Goal: Task Accomplishment & Management: Use online tool/utility

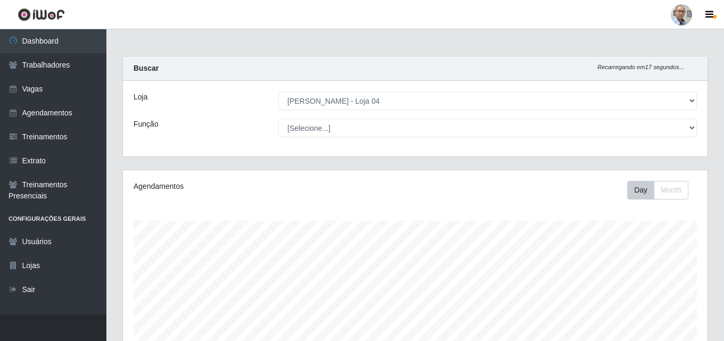
select select "251"
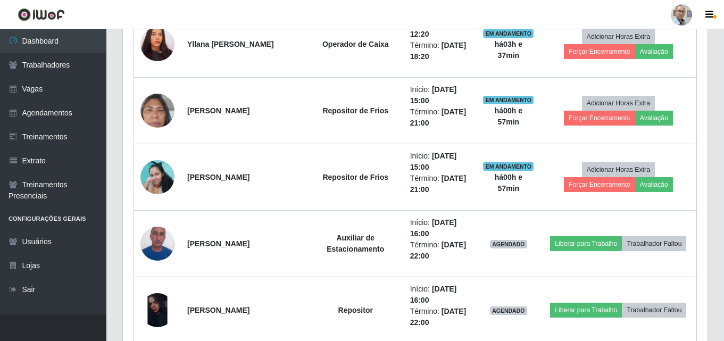
scroll to position [761, 0]
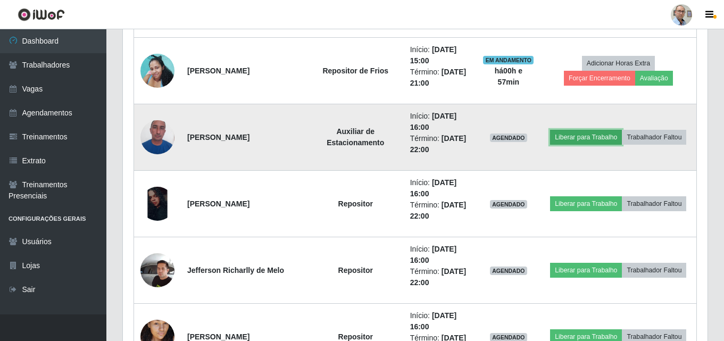
click at [570, 138] on button "Liberar para Trabalho" at bounding box center [586, 137] width 72 height 15
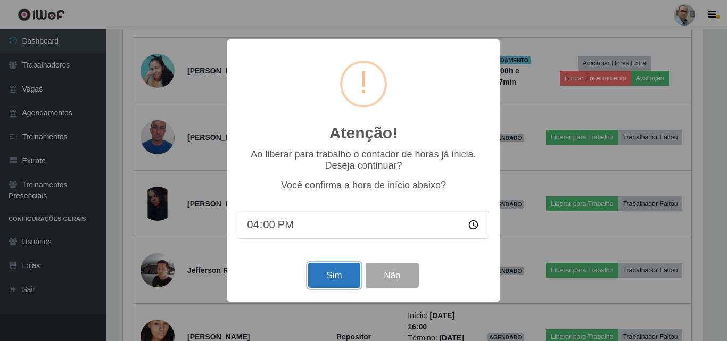
click at [326, 276] on button "Sim" at bounding box center [334, 275] width 52 height 25
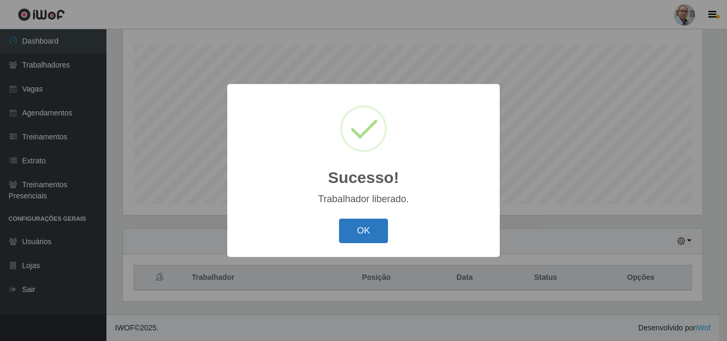
click at [361, 227] on button "OK" at bounding box center [363, 231] width 49 height 25
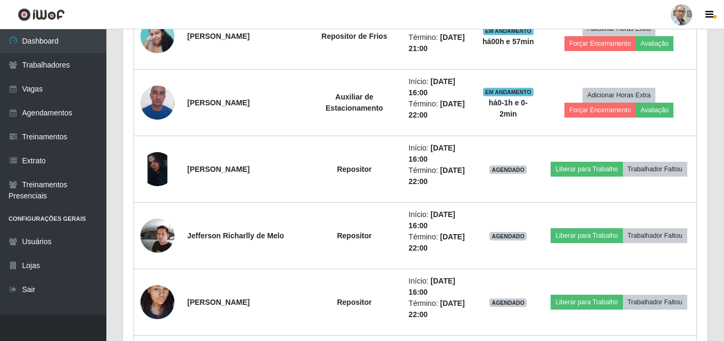
scroll to position [815, 0]
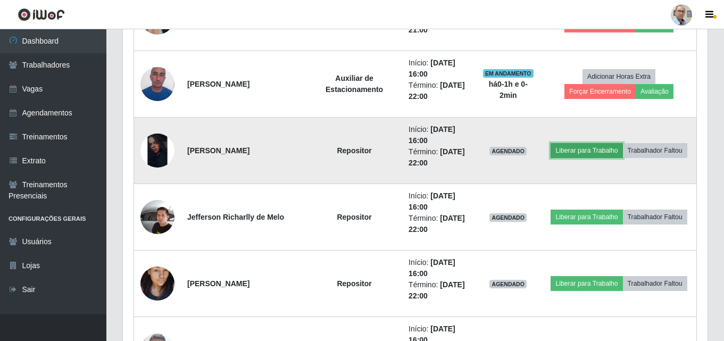
click at [588, 150] on button "Liberar para Trabalho" at bounding box center [587, 150] width 72 height 15
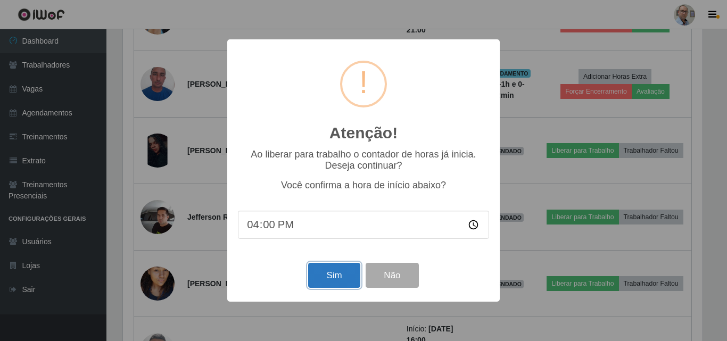
click at [337, 278] on button "Sim" at bounding box center [334, 275] width 52 height 25
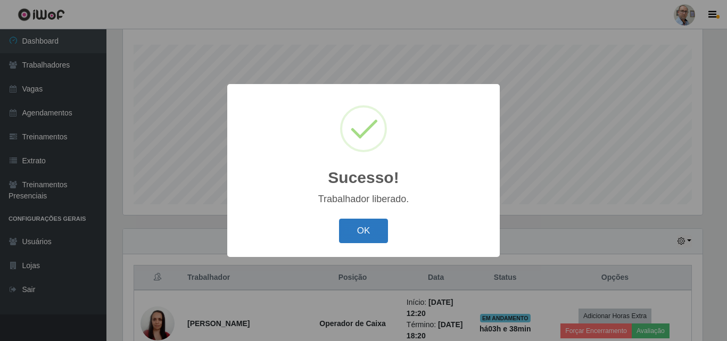
click at [359, 226] on button "OK" at bounding box center [363, 231] width 49 height 25
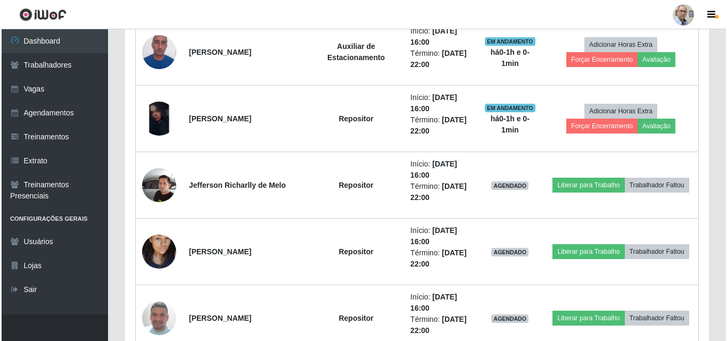
scroll to position [868, 0]
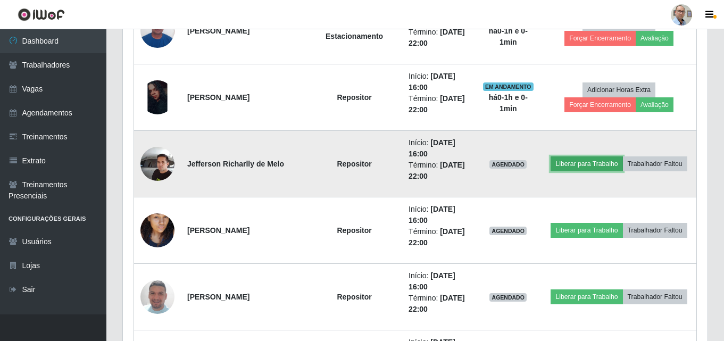
click at [600, 165] on button "Liberar para Trabalho" at bounding box center [587, 163] width 72 height 15
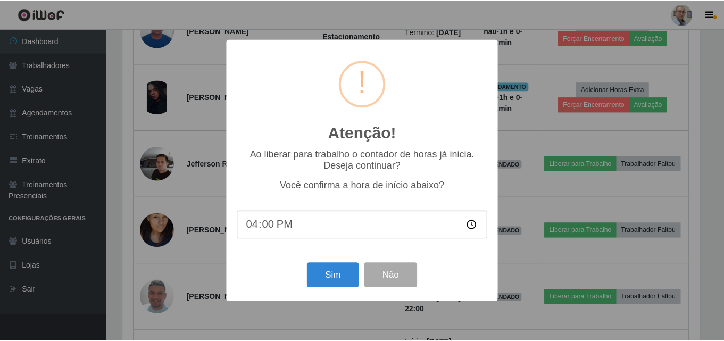
scroll to position [221, 579]
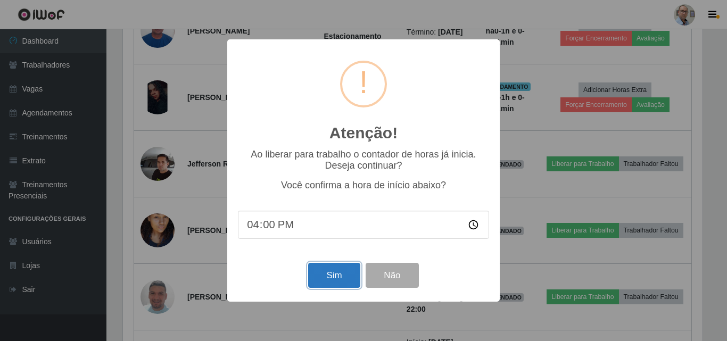
click at [330, 273] on button "Sim" at bounding box center [334, 275] width 52 height 25
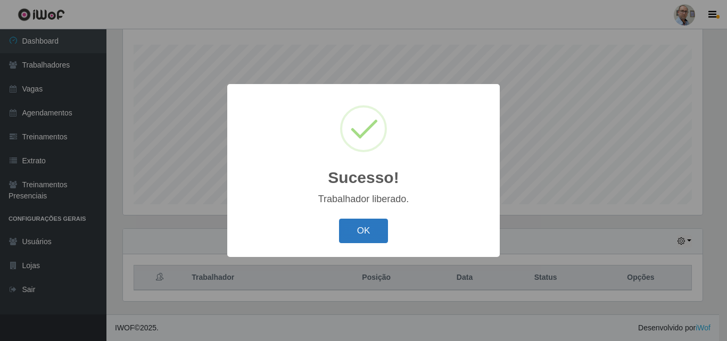
click at [368, 229] on button "OK" at bounding box center [363, 231] width 49 height 25
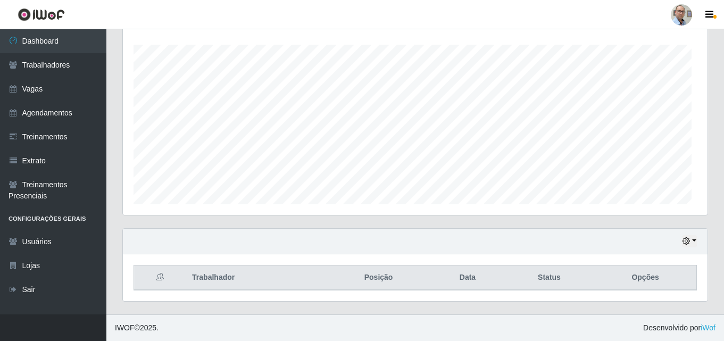
scroll to position [0, 0]
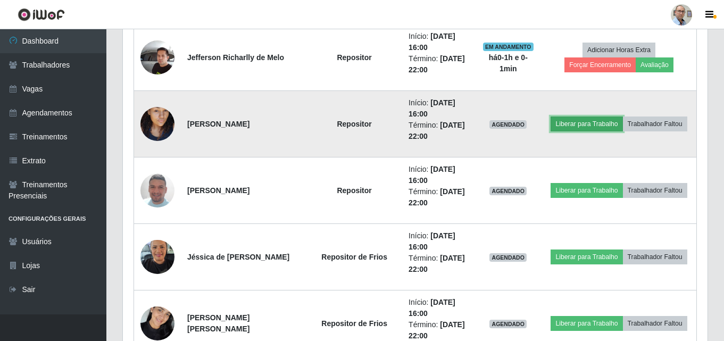
click at [585, 124] on button "Liberar para Trabalho" at bounding box center [587, 124] width 72 height 15
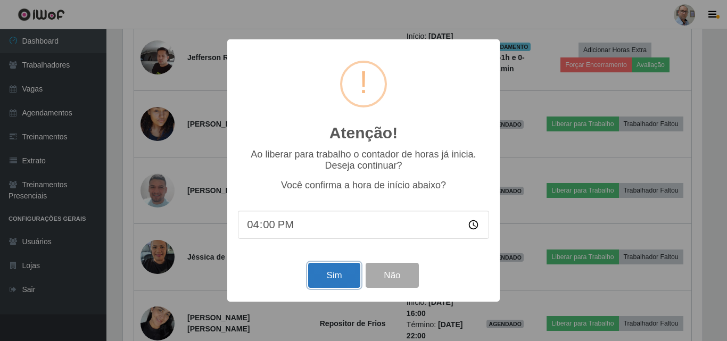
click at [333, 272] on button "Sim" at bounding box center [334, 275] width 52 height 25
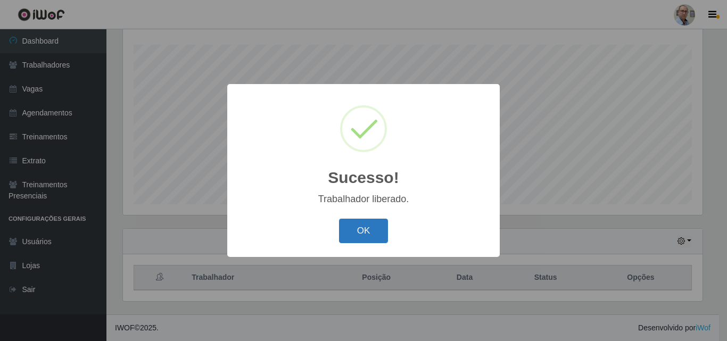
click at [366, 230] on button "OK" at bounding box center [363, 231] width 49 height 25
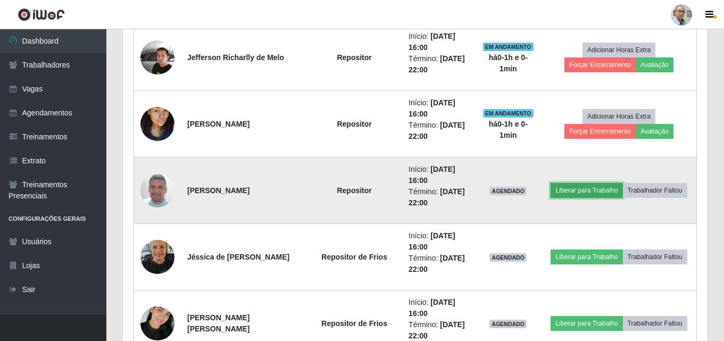
click at [591, 191] on button "Liberar para Trabalho" at bounding box center [587, 190] width 72 height 15
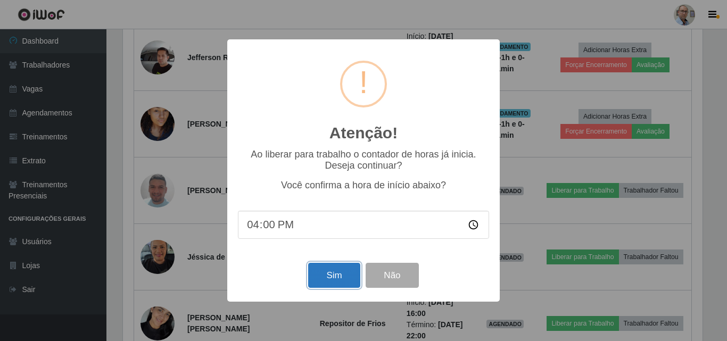
click at [338, 278] on button "Sim" at bounding box center [334, 275] width 52 height 25
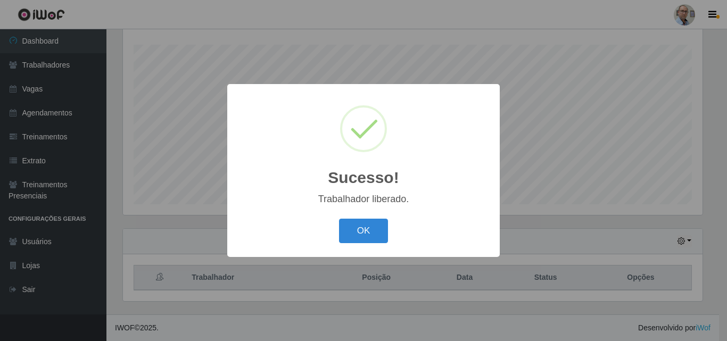
click at [363, 237] on button "OK" at bounding box center [363, 231] width 49 height 25
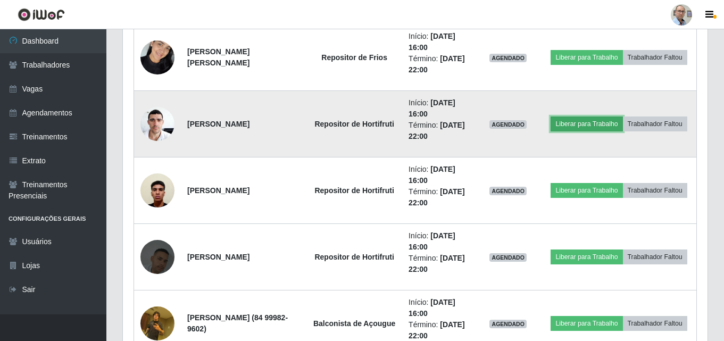
click at [580, 124] on button "Liberar para Trabalho" at bounding box center [587, 124] width 72 height 15
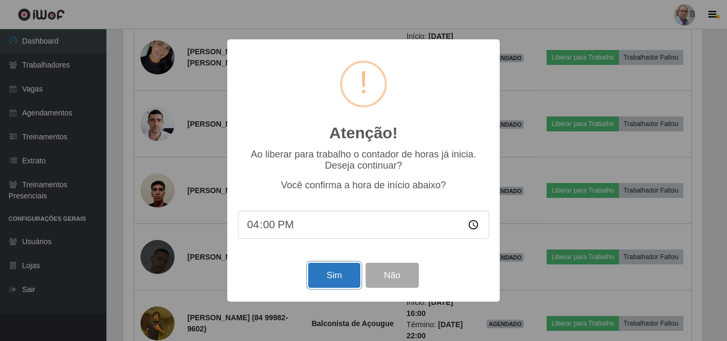
click at [322, 271] on button "Sim" at bounding box center [334, 275] width 52 height 25
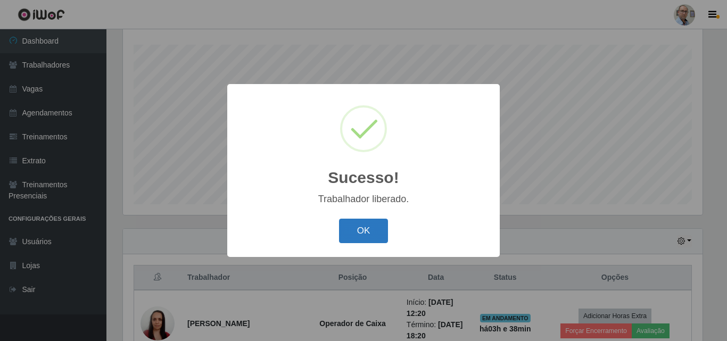
click at [376, 223] on button "OK" at bounding box center [363, 231] width 49 height 25
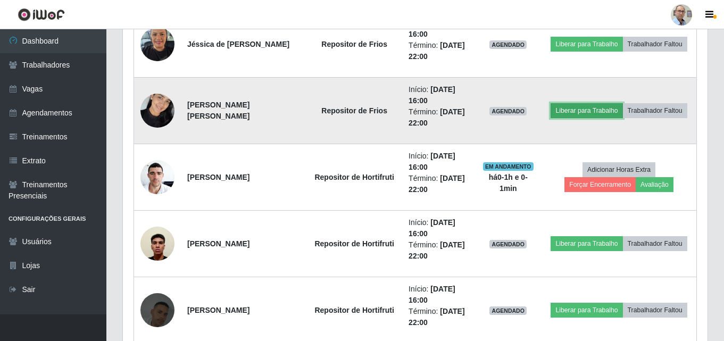
click at [579, 110] on button "Liberar para Trabalho" at bounding box center [587, 110] width 72 height 15
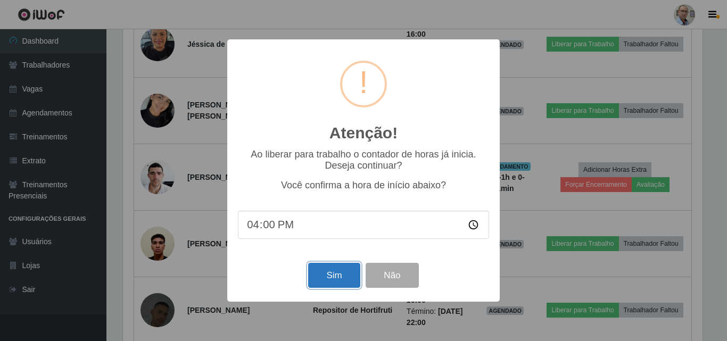
click at [327, 276] on button "Sim" at bounding box center [334, 275] width 52 height 25
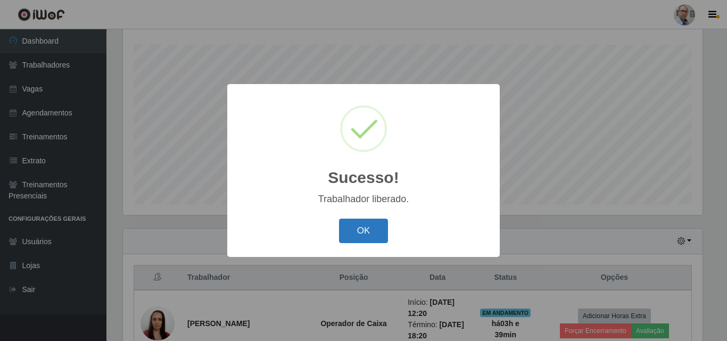
click at [361, 230] on button "OK" at bounding box center [363, 231] width 49 height 25
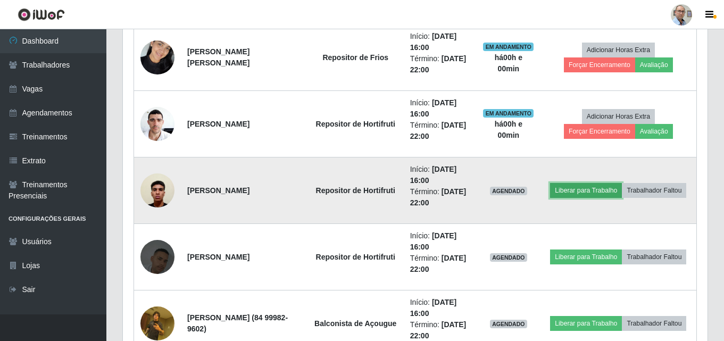
click at [578, 188] on button "Liberar para Trabalho" at bounding box center [586, 190] width 72 height 15
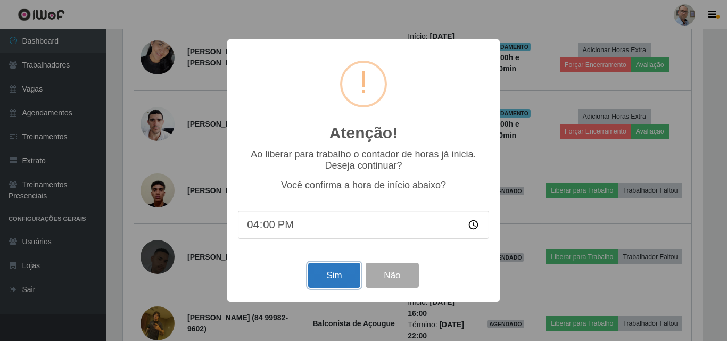
click at [320, 279] on button "Sim" at bounding box center [334, 275] width 52 height 25
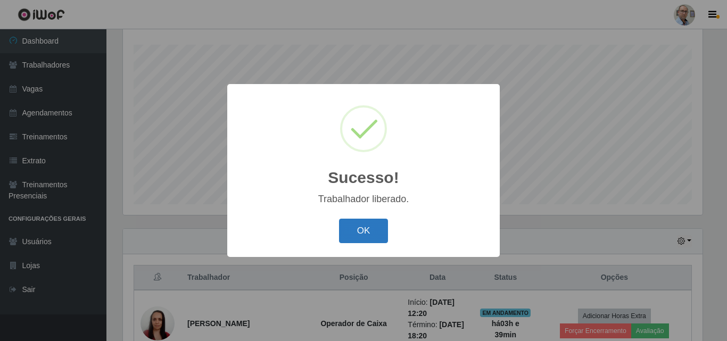
click at [361, 222] on button "OK" at bounding box center [363, 231] width 49 height 25
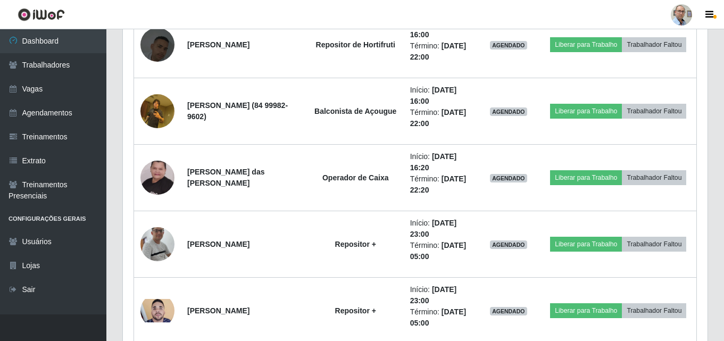
scroll to position [1453, 0]
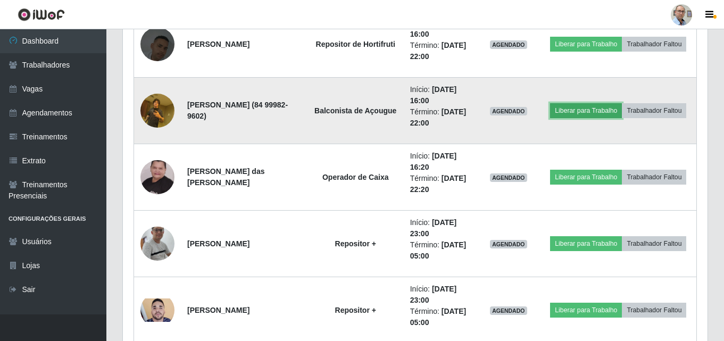
click at [592, 115] on button "Liberar para Trabalho" at bounding box center [586, 110] width 72 height 15
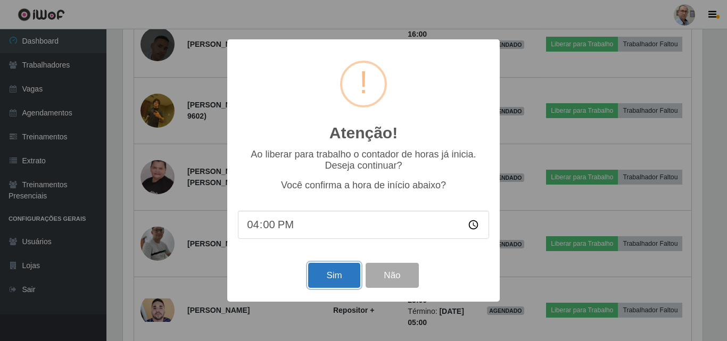
click at [328, 271] on button "Sim" at bounding box center [334, 275] width 52 height 25
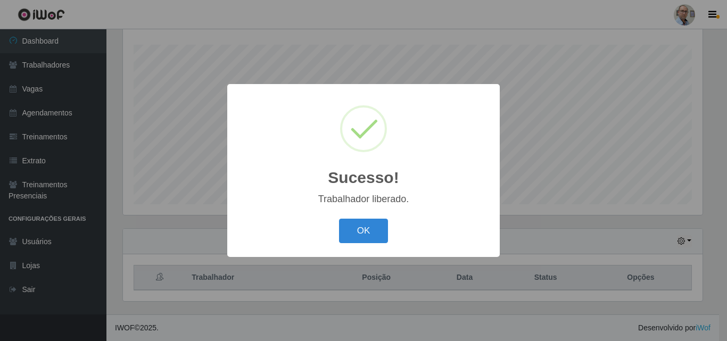
click at [345, 234] on button "OK" at bounding box center [363, 231] width 49 height 25
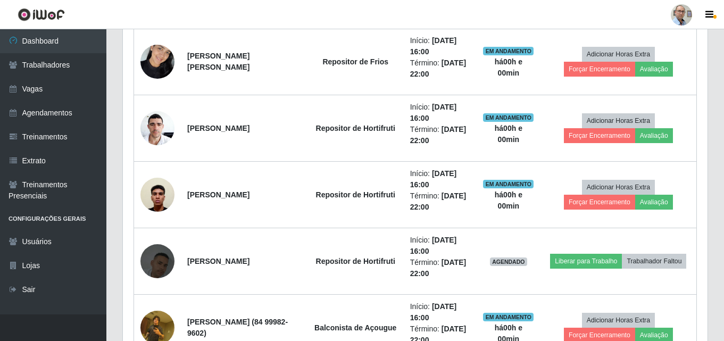
scroll to position [1240, 0]
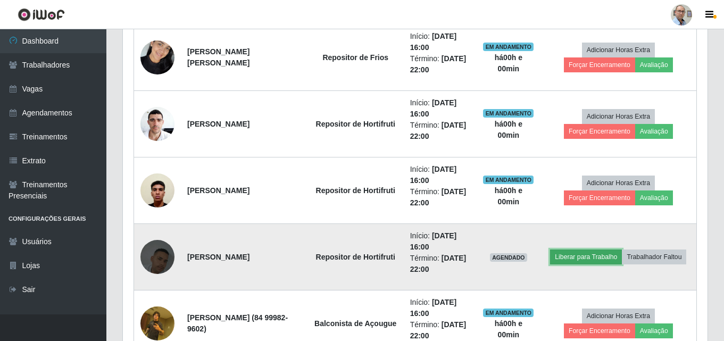
click at [581, 261] on button "Liberar para Trabalho" at bounding box center [586, 257] width 72 height 15
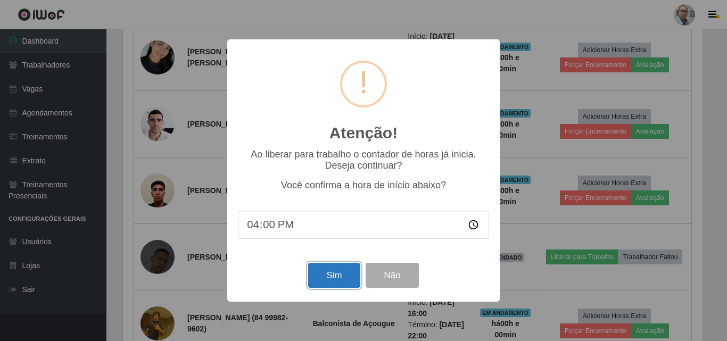
click at [338, 278] on button "Sim" at bounding box center [334, 275] width 52 height 25
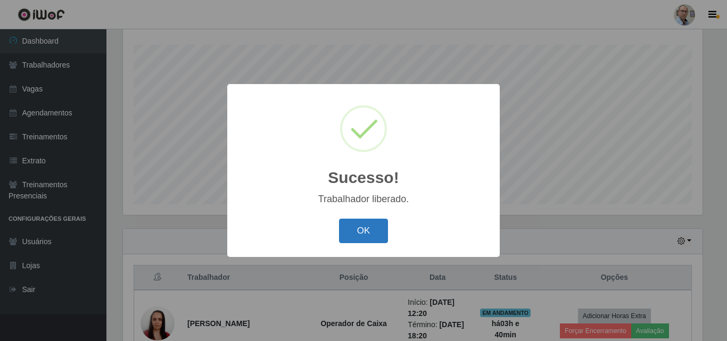
click at [370, 222] on button "OK" at bounding box center [363, 231] width 49 height 25
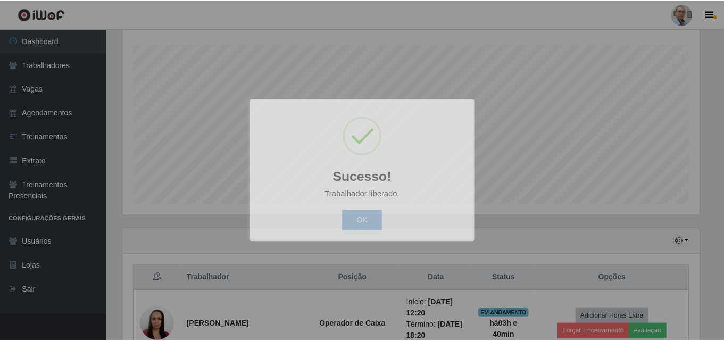
scroll to position [531907, 531543]
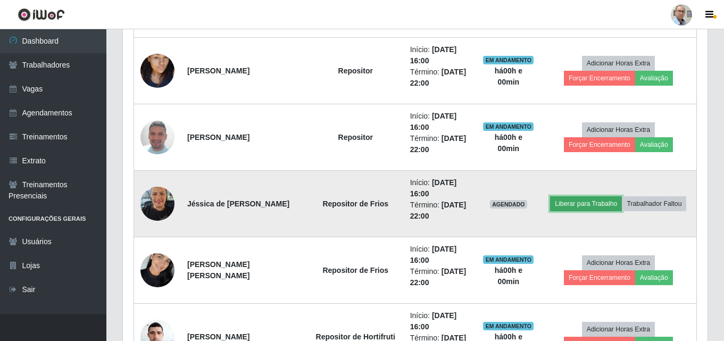
click at [585, 201] on button "Liberar para Trabalho" at bounding box center [586, 203] width 72 height 15
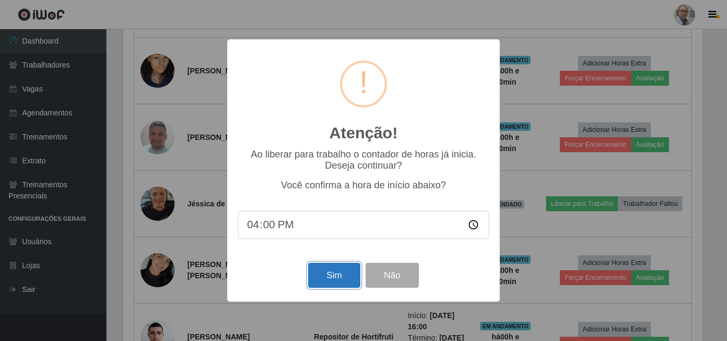
click at [320, 269] on button "Sim" at bounding box center [334, 275] width 52 height 25
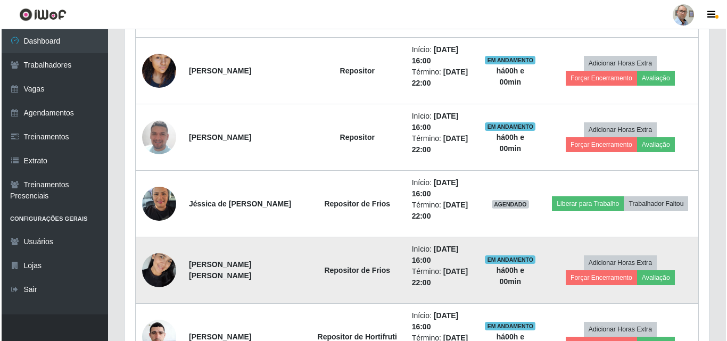
scroll to position [176, 0]
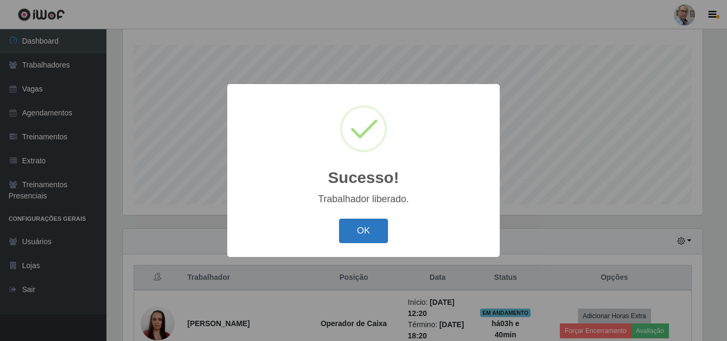
click at [373, 229] on button "OK" at bounding box center [363, 231] width 49 height 25
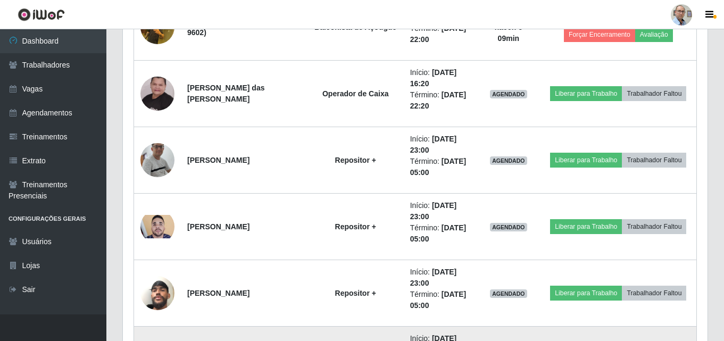
scroll to position [1533, 0]
